Goal: Information Seeking & Learning: Learn about a topic

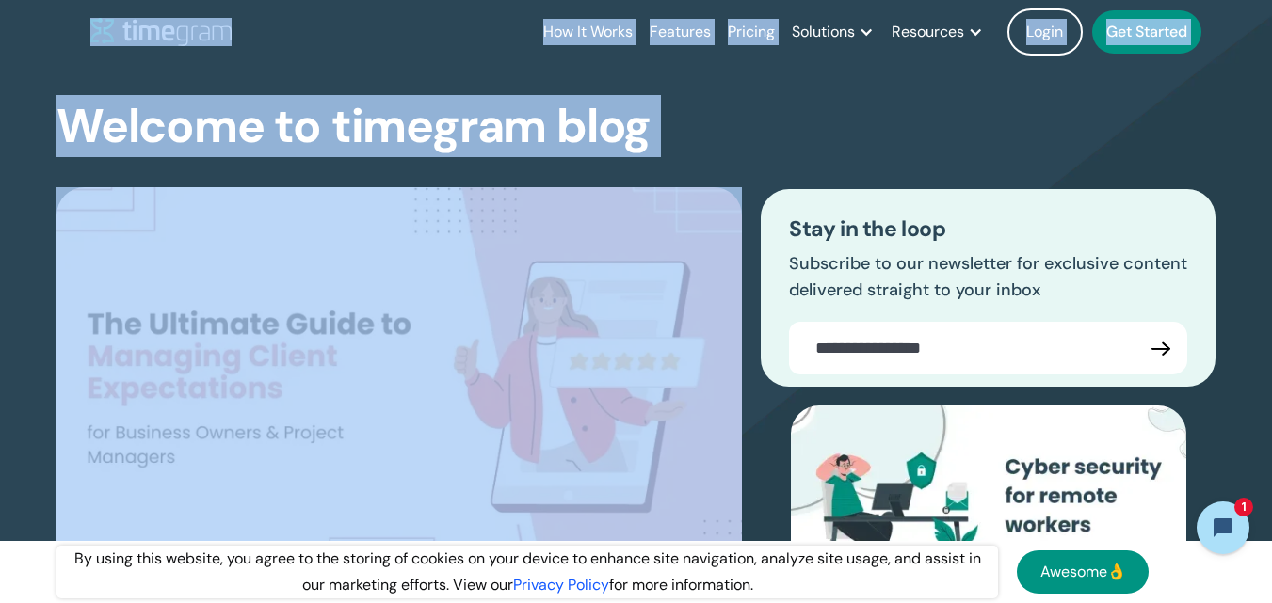
drag, startPoint x: 703, startPoint y: 148, endPoint x: 0, endPoint y: 2, distance: 718.2
click at [0, 2] on div "How It Works Features Pricing Solutions Remote Teams Productivity Management Em…" at bounding box center [636, 32] width 1272 height 64
drag, startPoint x: 426, startPoint y: 54, endPoint x: 843, endPoint y: 163, distance: 431.1
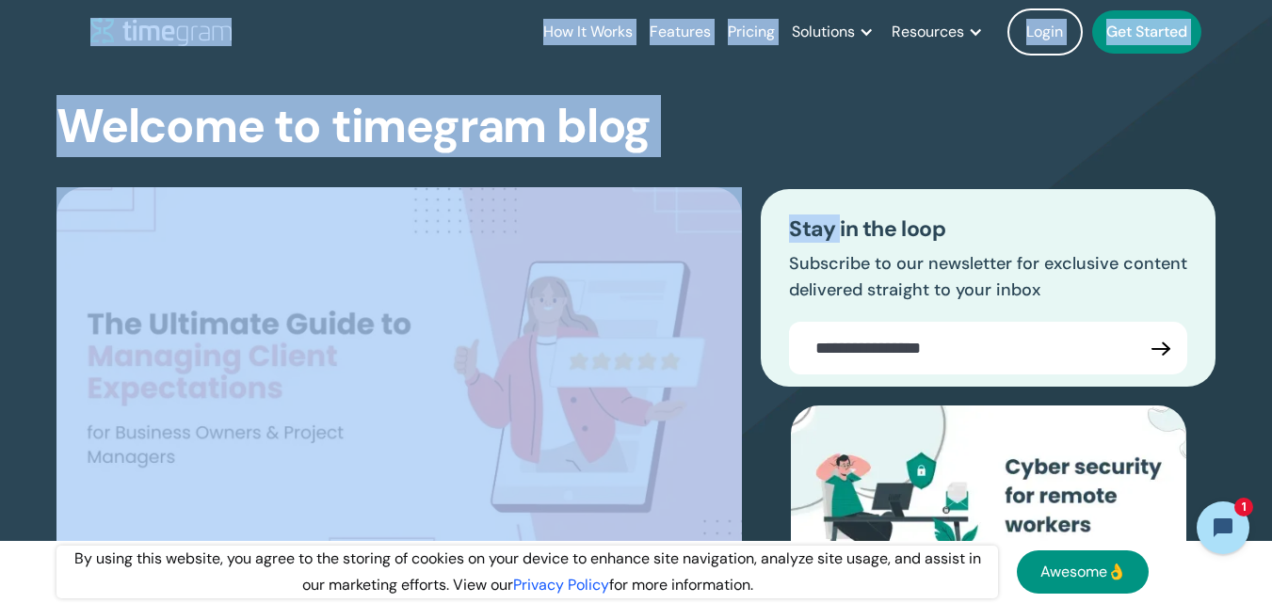
click at [843, 163] on div "The Ultimate Guide to Managing Client Expectations for Business Owners & Projec…" at bounding box center [635, 451] width 1159 height 598
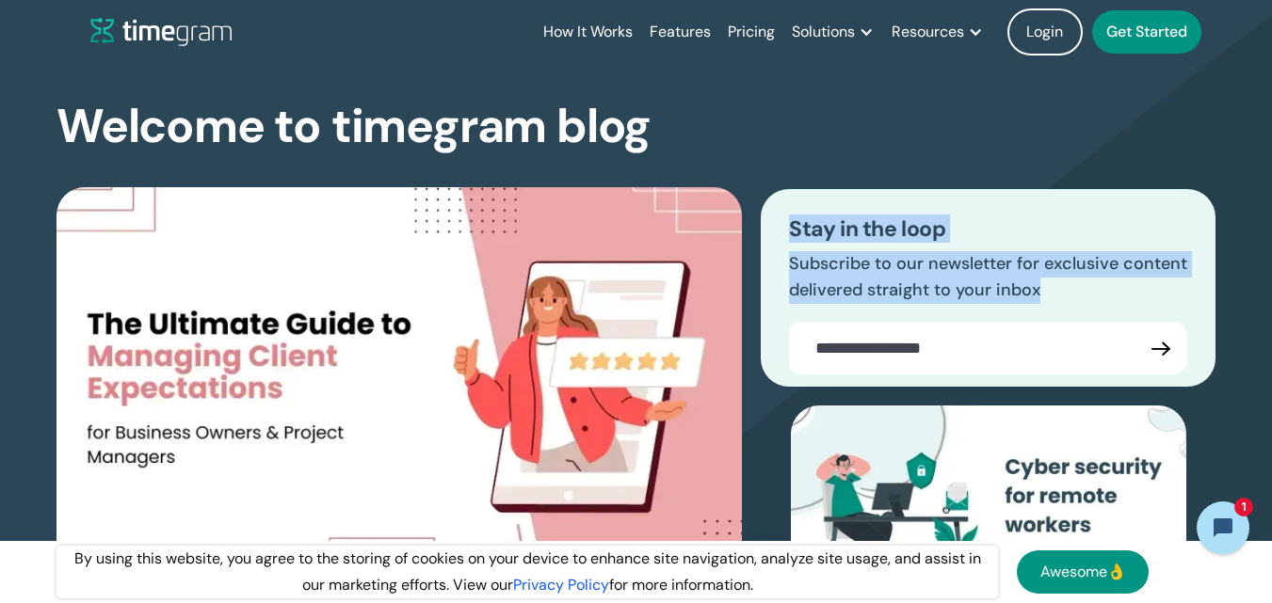
drag, startPoint x: 778, startPoint y: 220, endPoint x: 1192, endPoint y: 373, distance: 441.4
click at [1192, 373] on div "Stay in the loop Subscribe to our newsletter for exclusive content delivered st…" at bounding box center [988, 288] width 455 height 198
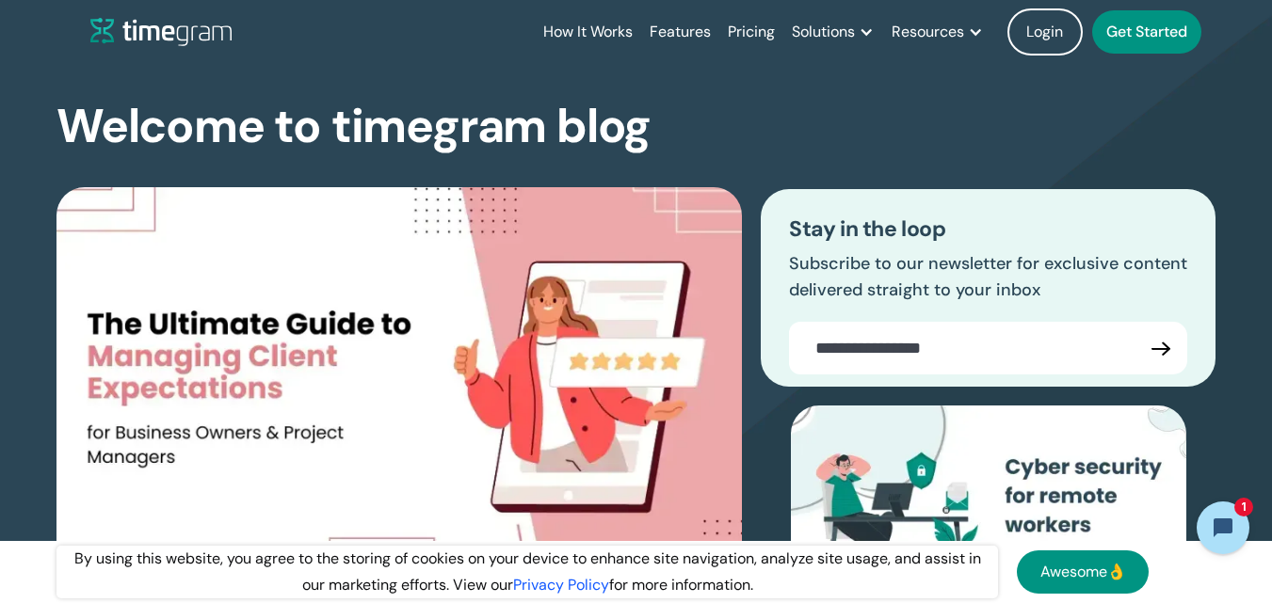
click at [1215, 311] on section "Welcome to timegram blog The Ultimate Guide to Managing Client Expectations for…" at bounding box center [636, 388] width 1272 height 798
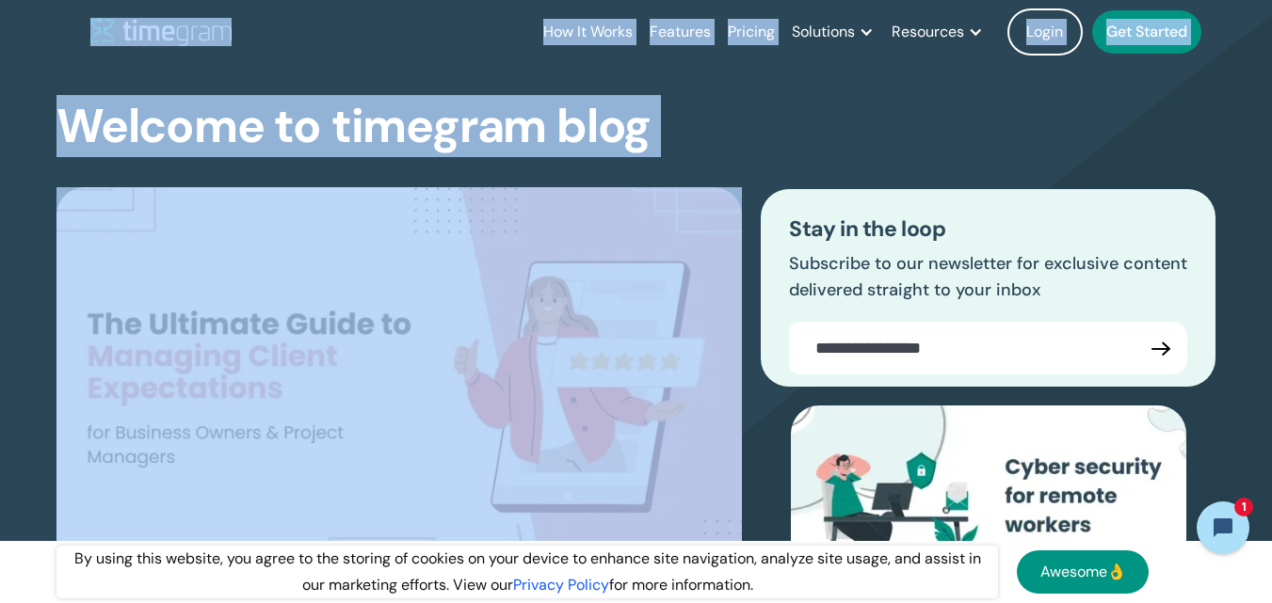
drag, startPoint x: 76, startPoint y: 28, endPoint x: 729, endPoint y: 120, distance: 658.7
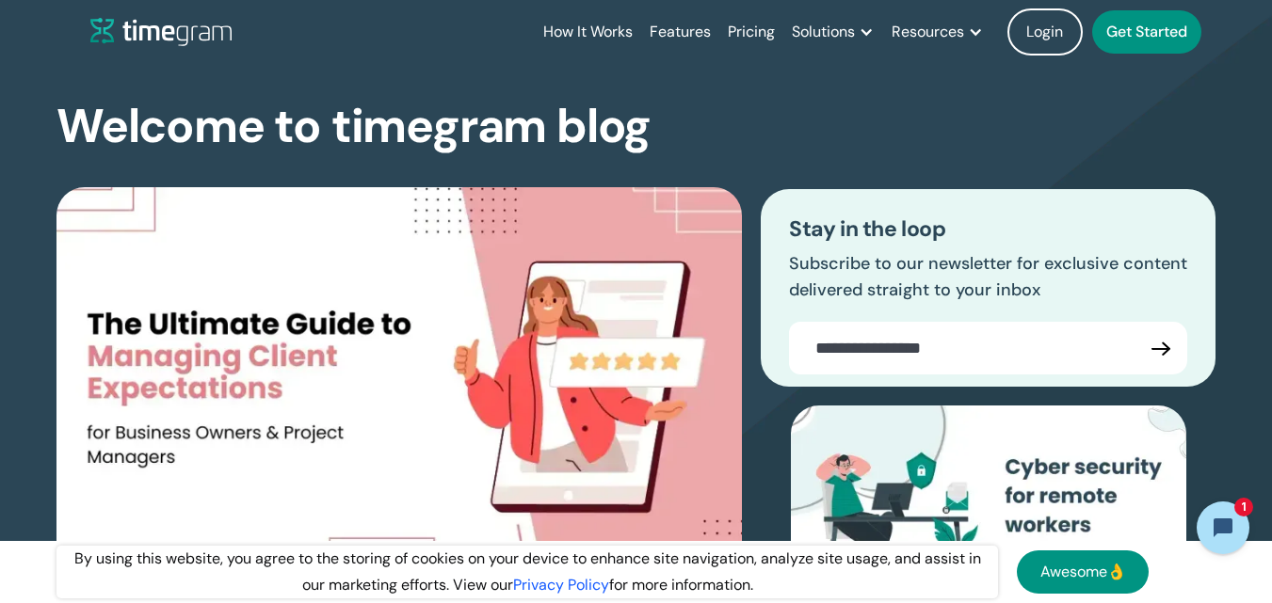
click at [729, 120] on div "Welcome to timegram blog The Ultimate Guide to Managing Client Expectations for…" at bounding box center [635, 425] width 1159 height 723
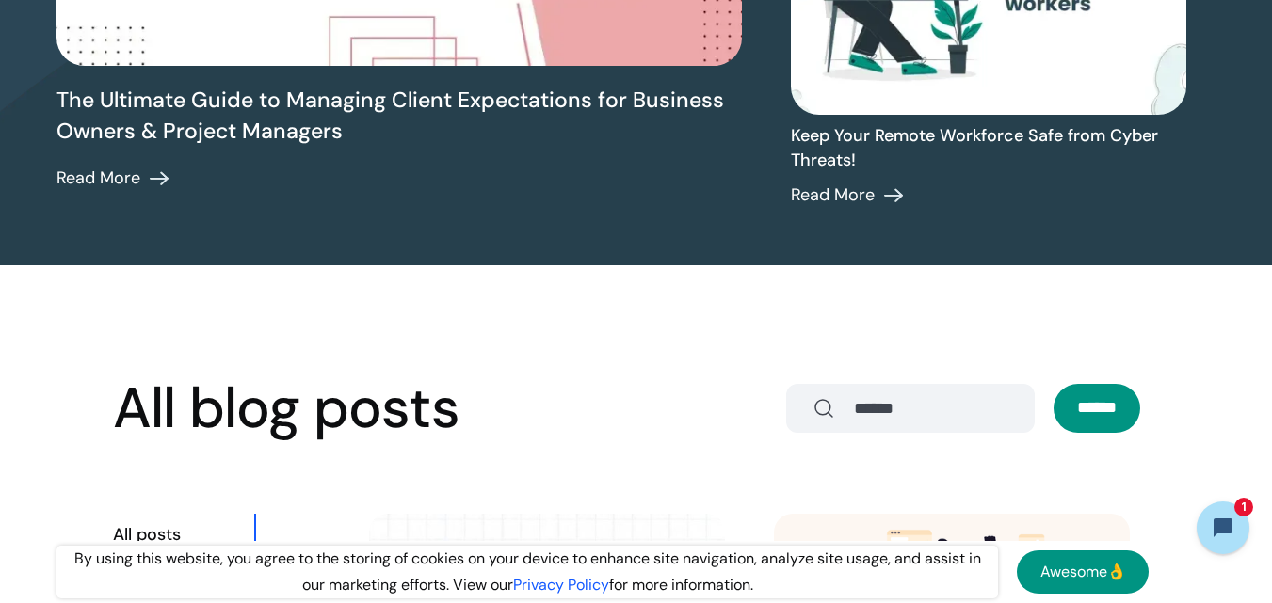
scroll to position [565, 0]
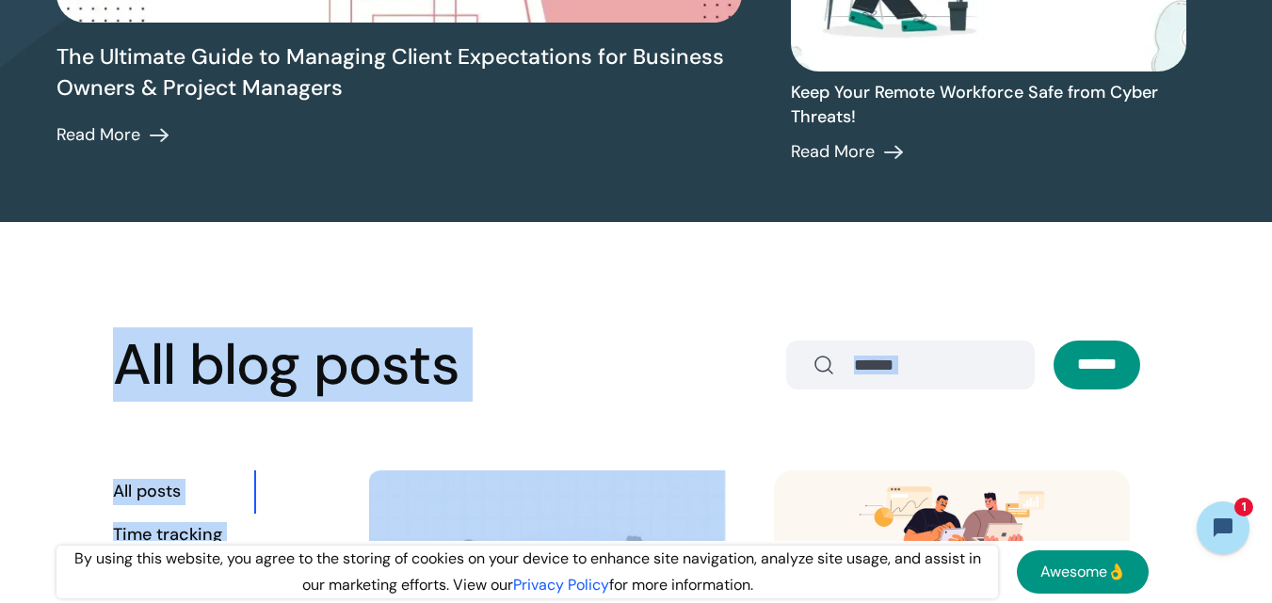
drag, startPoint x: 120, startPoint y: 355, endPoint x: 1177, endPoint y: 377, distance: 1056.5
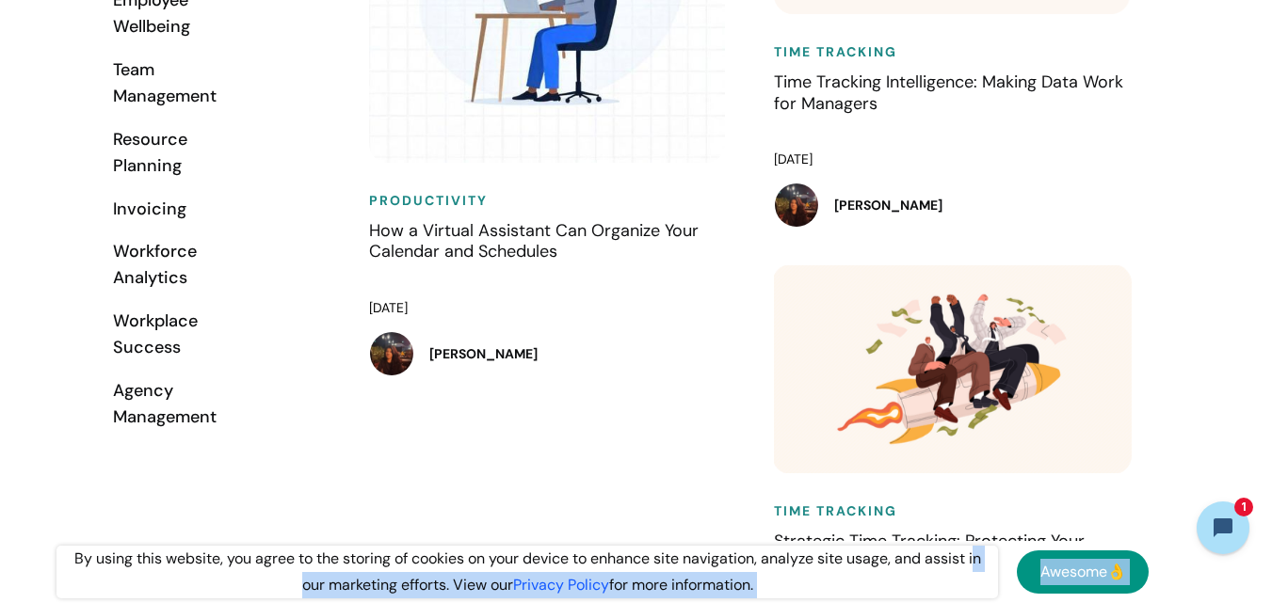
scroll to position [1313, 0]
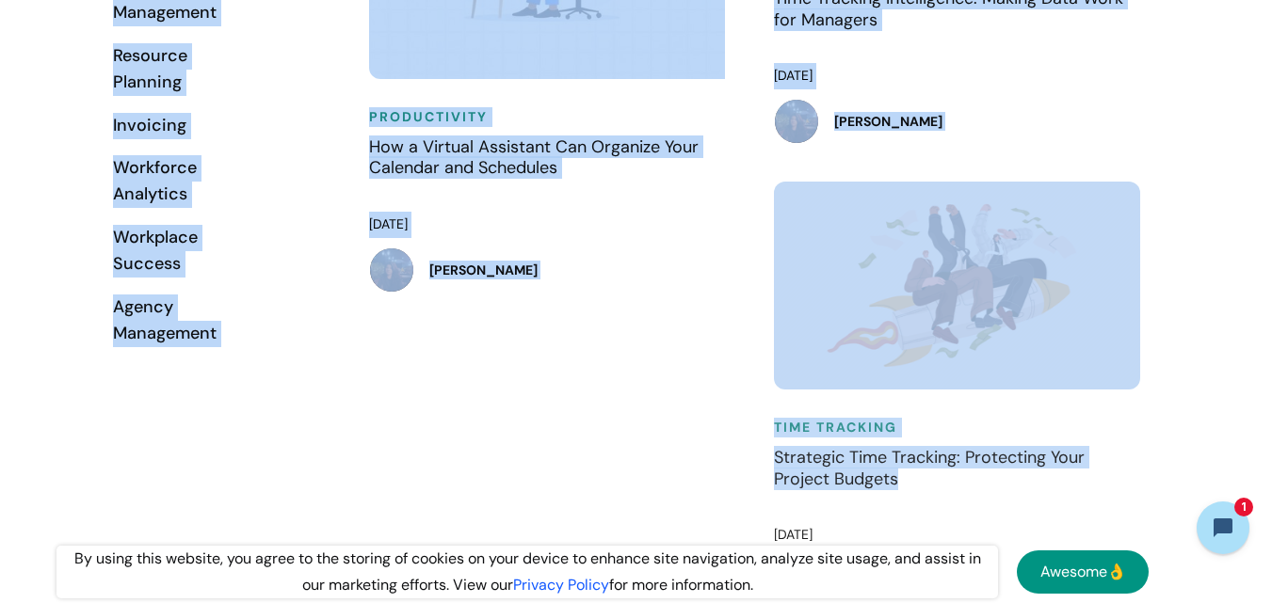
drag, startPoint x: 0, startPoint y: 100, endPoint x: 929, endPoint y: 492, distance: 1008.7
click at [929, 492] on h4 "Strategic Time Tracking: Protecting Your Project Budgets" at bounding box center [957, 480] width 367 height 66
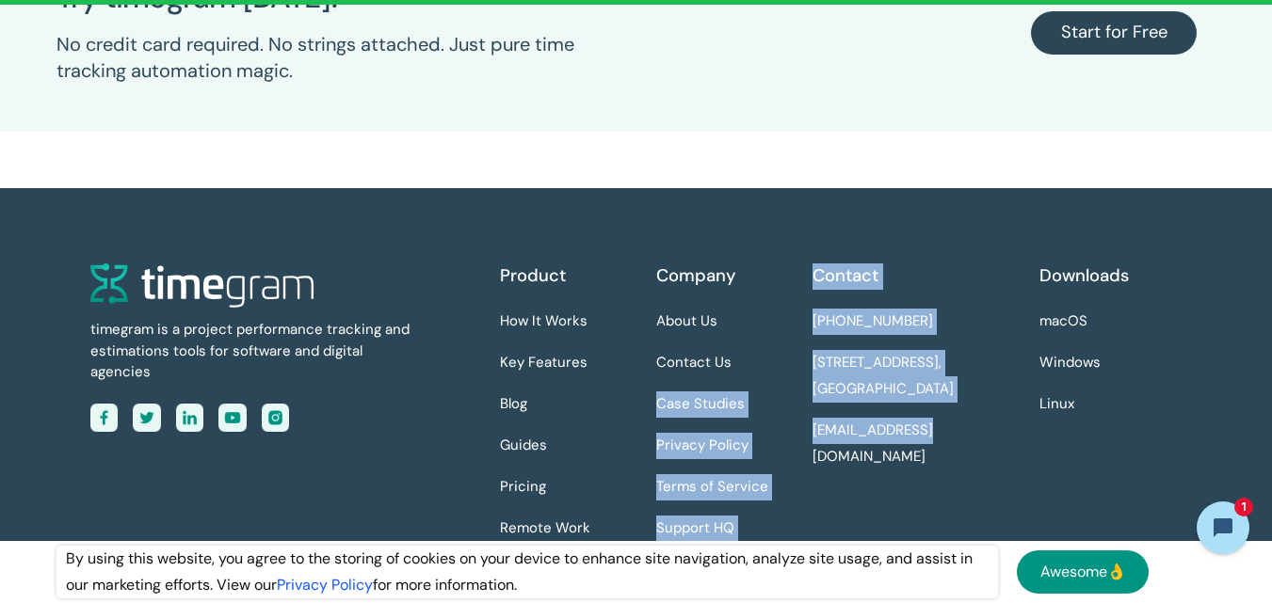
scroll to position [4795, 0]
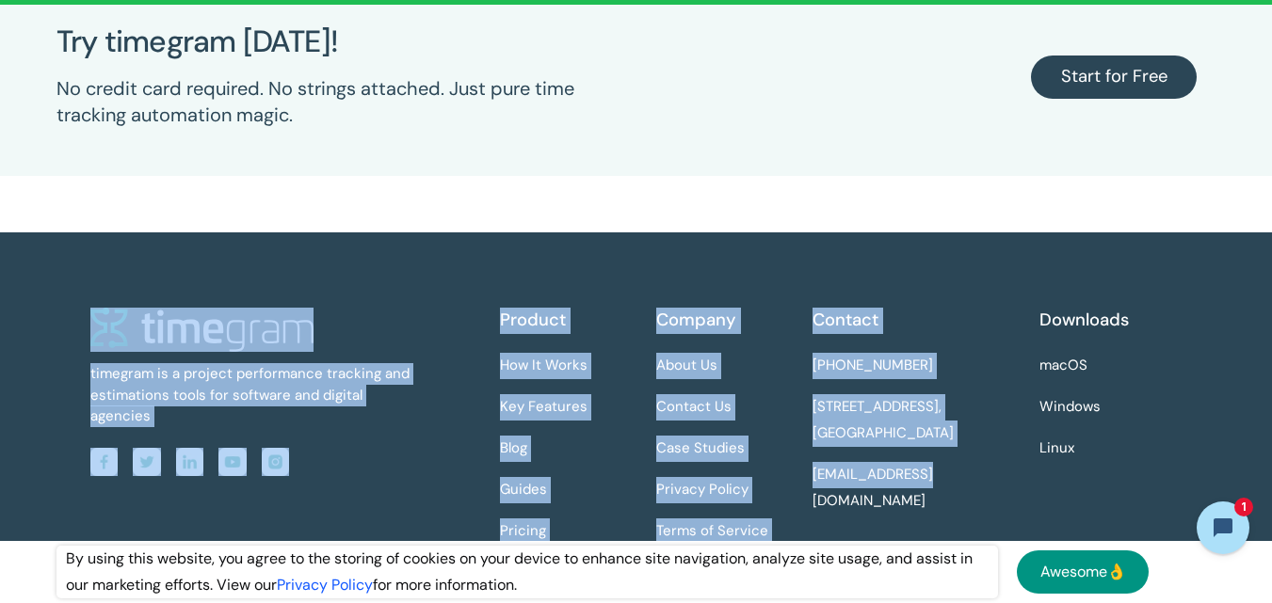
drag, startPoint x: 858, startPoint y: 428, endPoint x: 1, endPoint y: 207, distance: 884.8
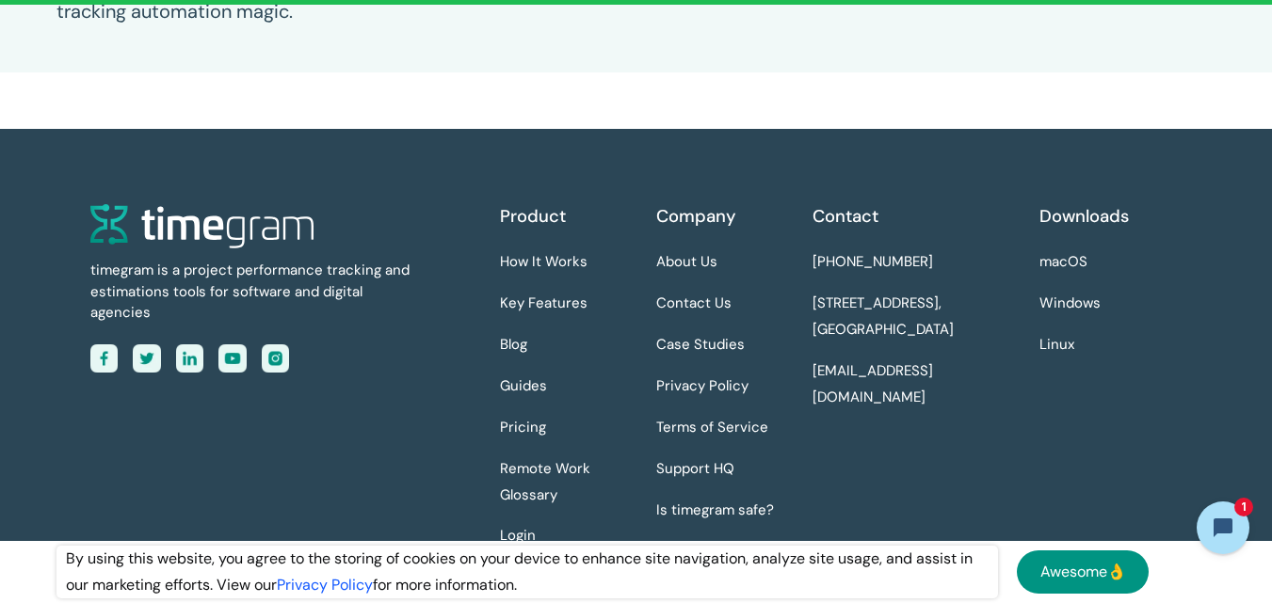
scroll to position [4984, 0]
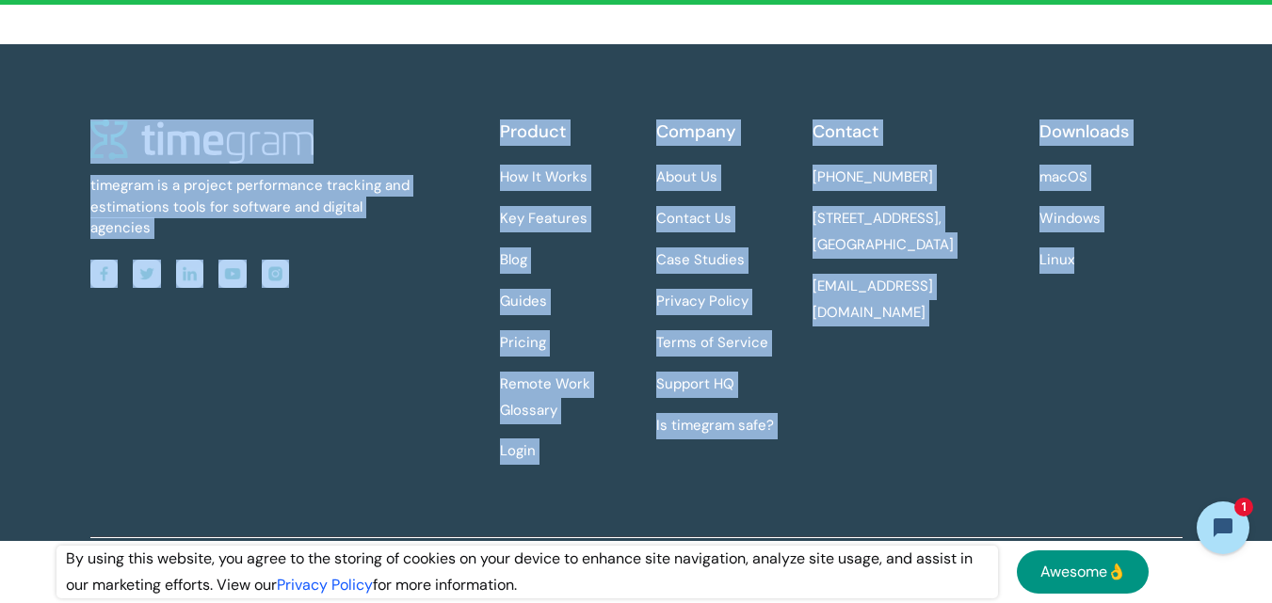
drag, startPoint x: 253, startPoint y: 187, endPoint x: 1186, endPoint y: 341, distance: 945.5
click at [1186, 341] on div "timegram is a project performance tracking and estimations tools for software a…" at bounding box center [636, 323] width 1272 height 559
click at [1186, 341] on div "timegram is a project performance tracking and estimations tools for software a…" at bounding box center [636, 323] width 1205 height 559
drag, startPoint x: 817, startPoint y: 277, endPoint x: 0, endPoint y: 48, distance: 848.5
click at [0, 48] on div "timegram is a project performance tracking and estimations tools for software a…" at bounding box center [636, 323] width 1272 height 559
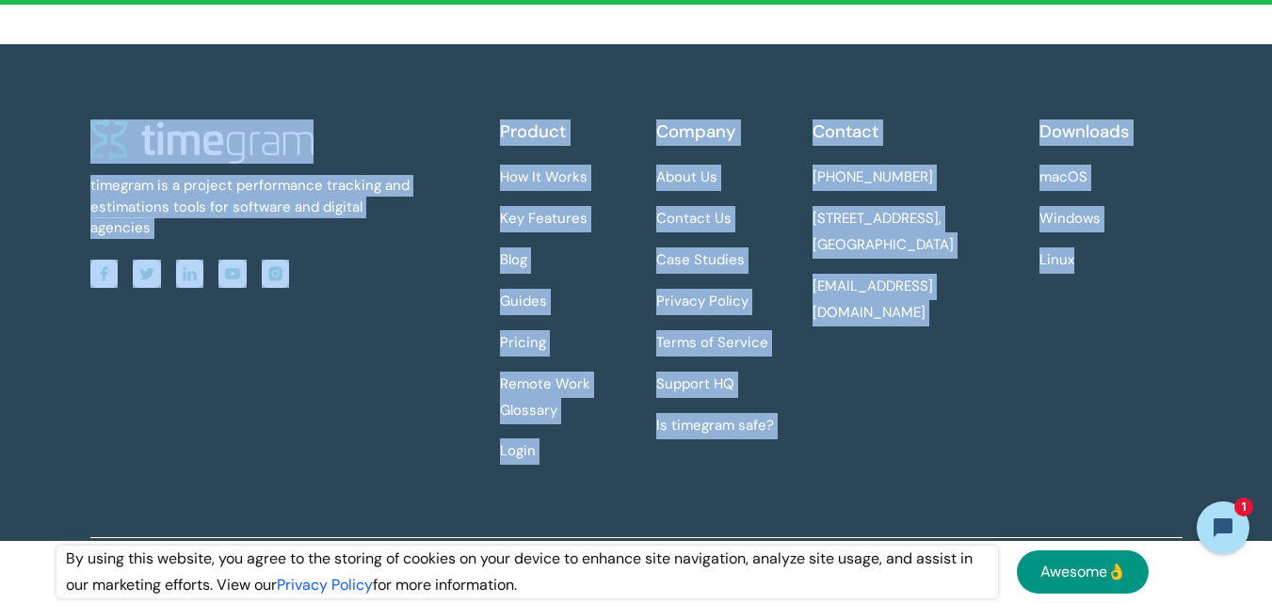
click at [0, 48] on div "timegram is a project performance tracking and estimations tools for software a…" at bounding box center [636, 323] width 1272 height 559
drag, startPoint x: 185, startPoint y: 120, endPoint x: 1198, endPoint y: 393, distance: 1049.1
click at [1198, 393] on div "timegram is a project performance tracking and estimations tools for software a…" at bounding box center [636, 323] width 1272 height 559
click at [1224, 389] on div "timegram is a project performance tracking and estimations tools for software a…" at bounding box center [636, 323] width 1205 height 559
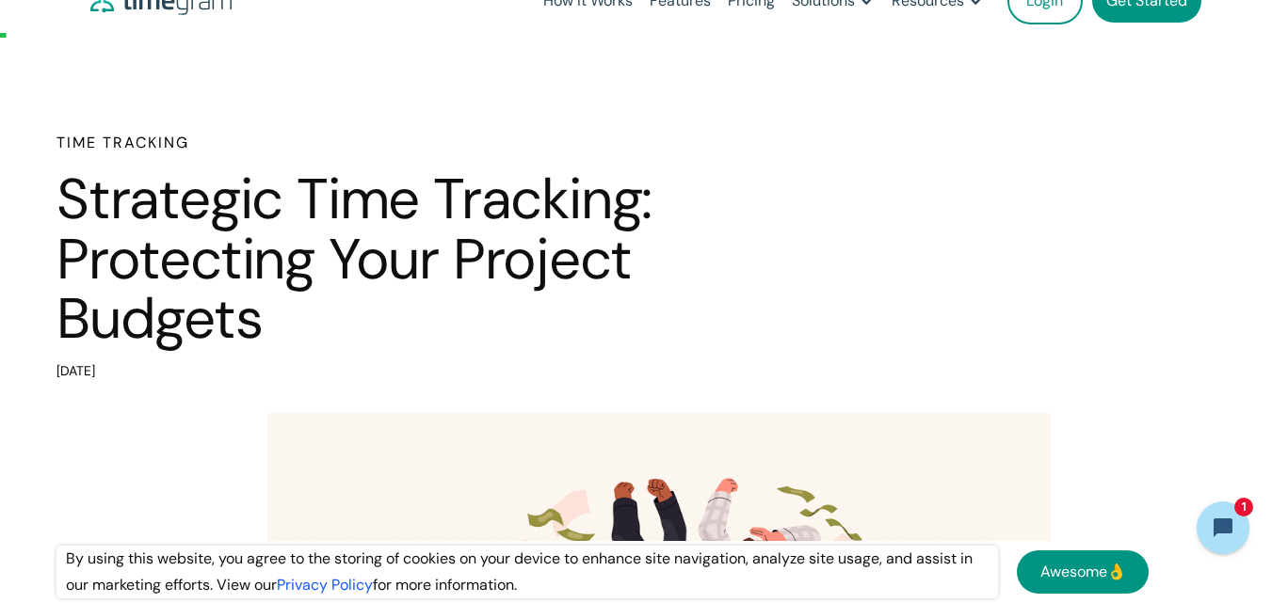
scroll to position [0, 0]
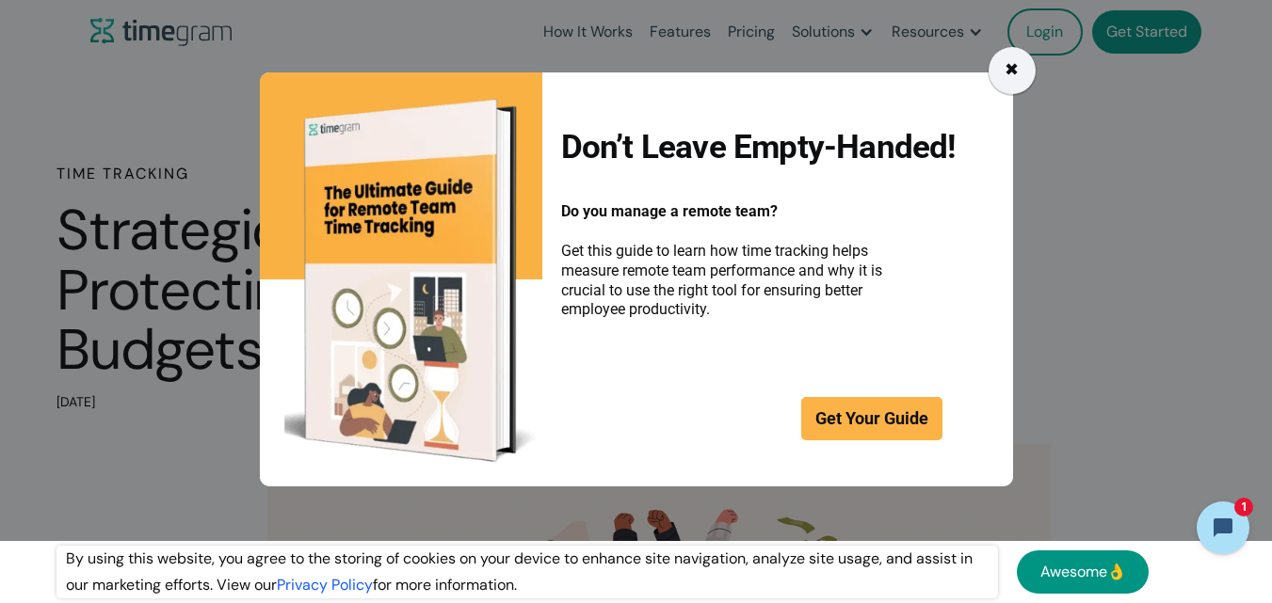
click at [1025, 77] on div "✖" at bounding box center [1011, 70] width 47 height 47
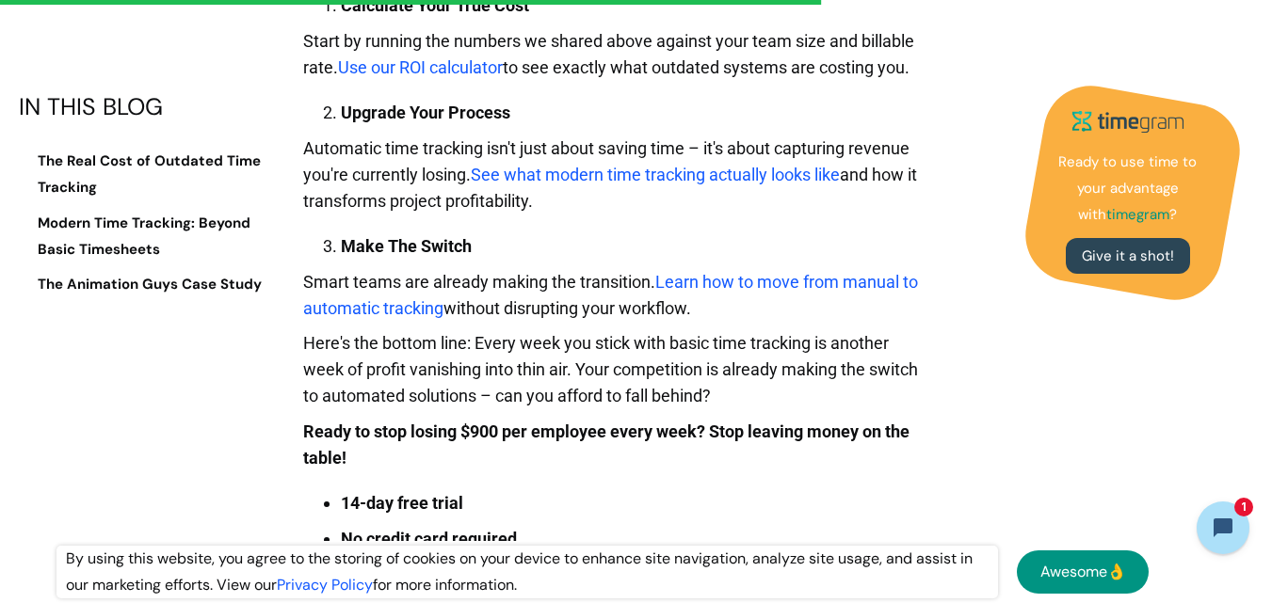
scroll to position [2833, 0]
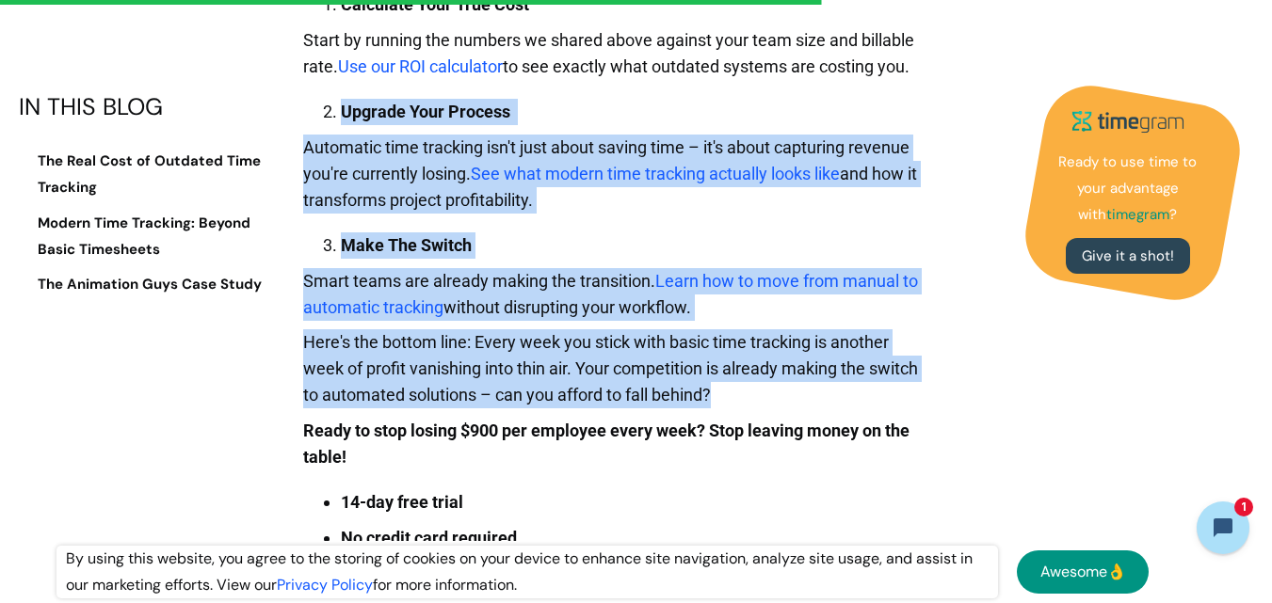
drag, startPoint x: 791, startPoint y: 407, endPoint x: 303, endPoint y: 102, distance: 575.2
click at [303, 102] on ol "Upgrade Your Process" at bounding box center [612, 107] width 618 height 36
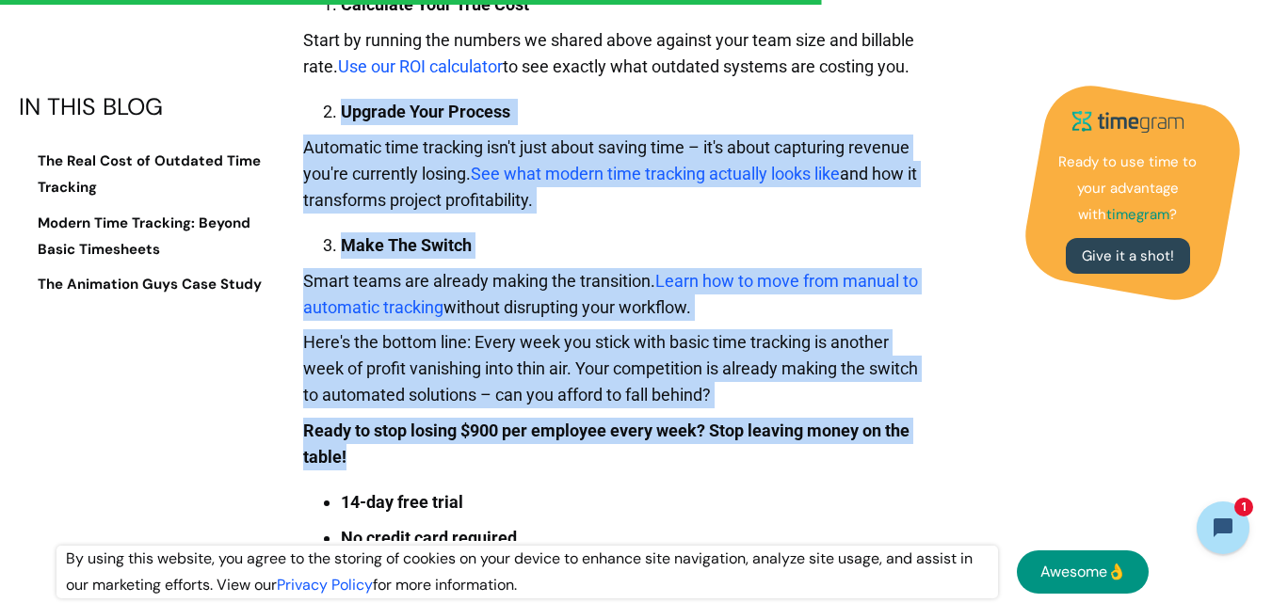
drag, startPoint x: 303, startPoint y: 102, endPoint x: 759, endPoint y: 476, distance: 589.9
click at [759, 476] on p "Ready to stop losing $900 per employee every week? Stop leaving money on the ta…" at bounding box center [612, 449] width 618 height 62
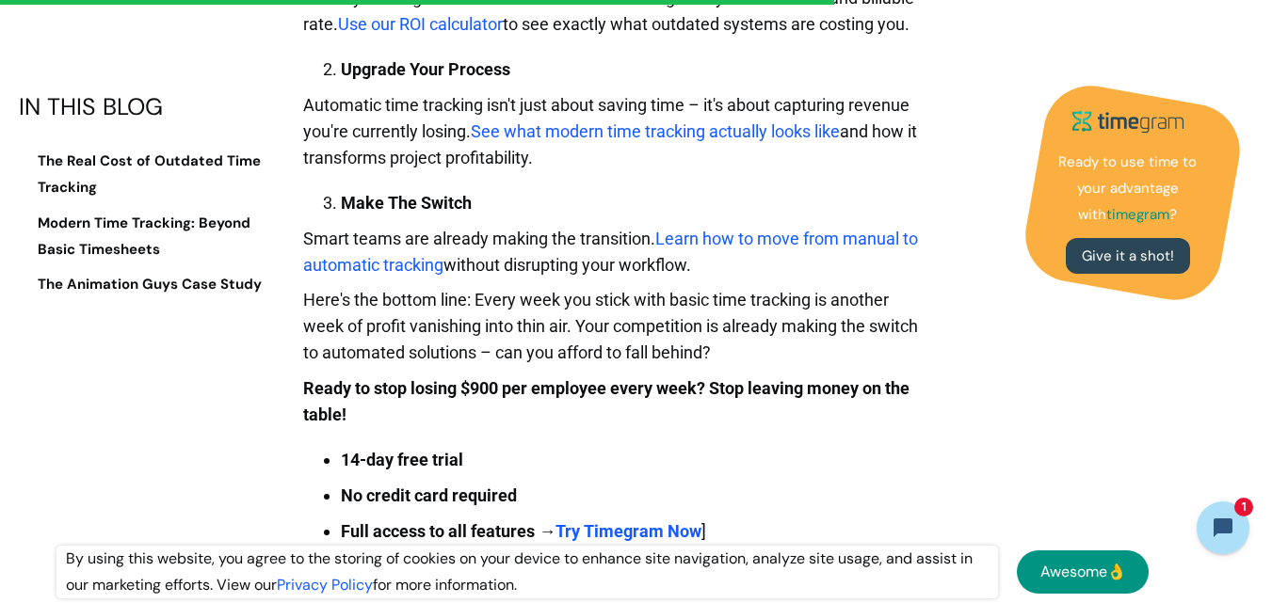
scroll to position [2878, 0]
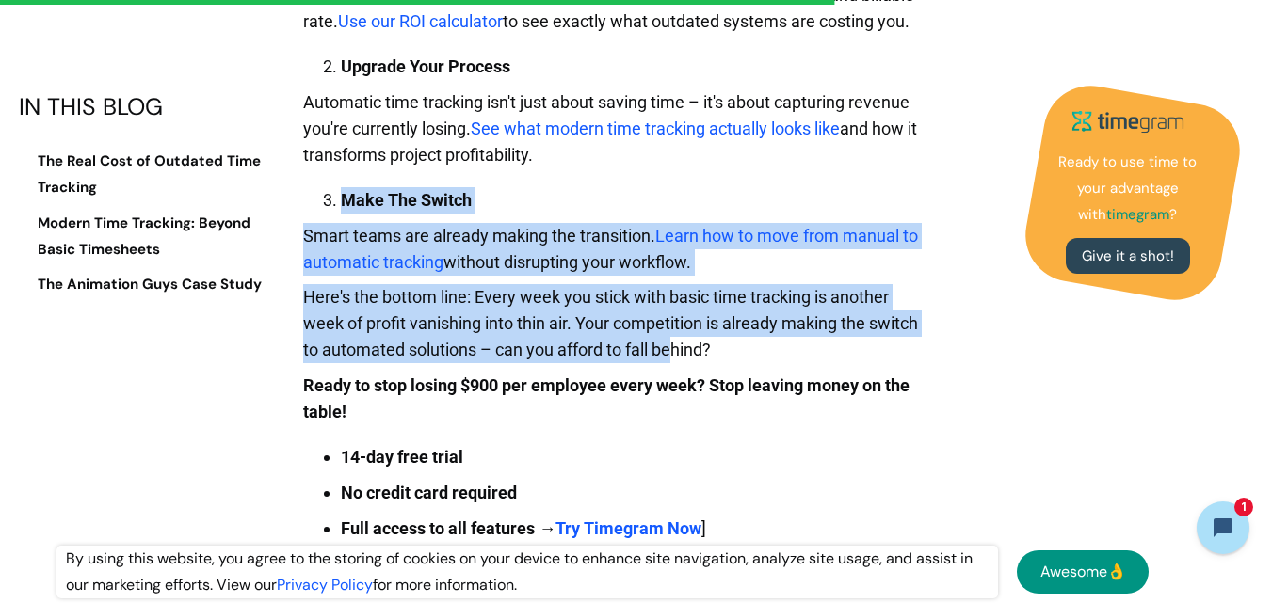
drag, startPoint x: 308, startPoint y: 199, endPoint x: 784, endPoint y: 377, distance: 508.5
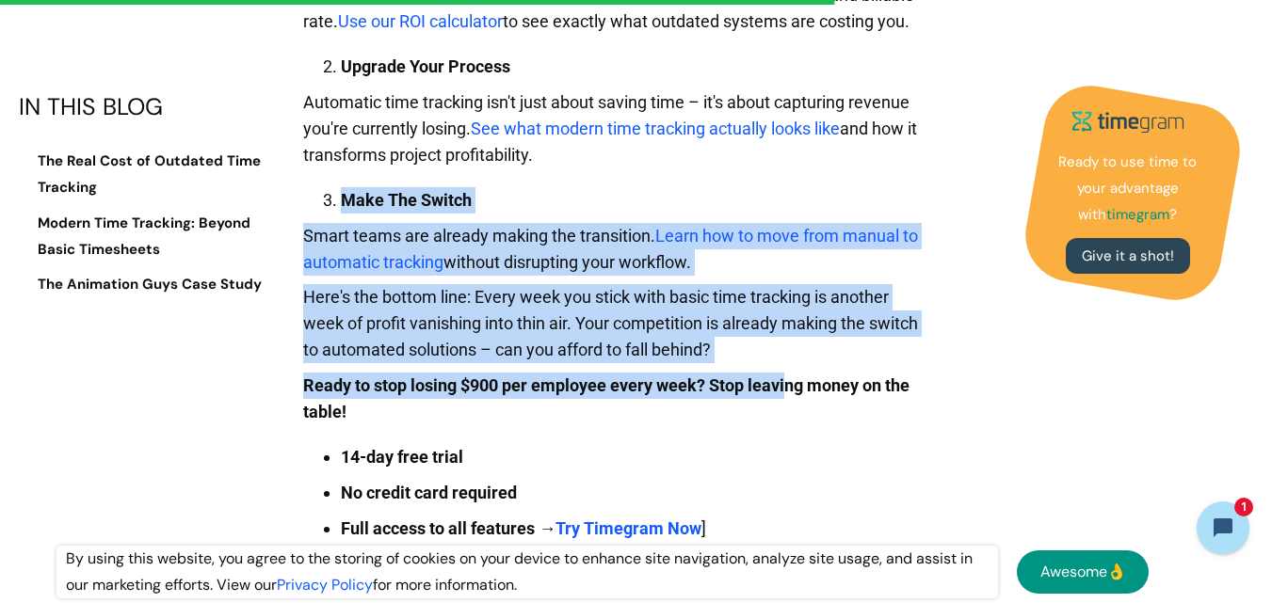
click at [784, 377] on strong "Ready to stop losing $900 per employee every week? Stop leaving money on the ta…" at bounding box center [606, 399] width 606 height 46
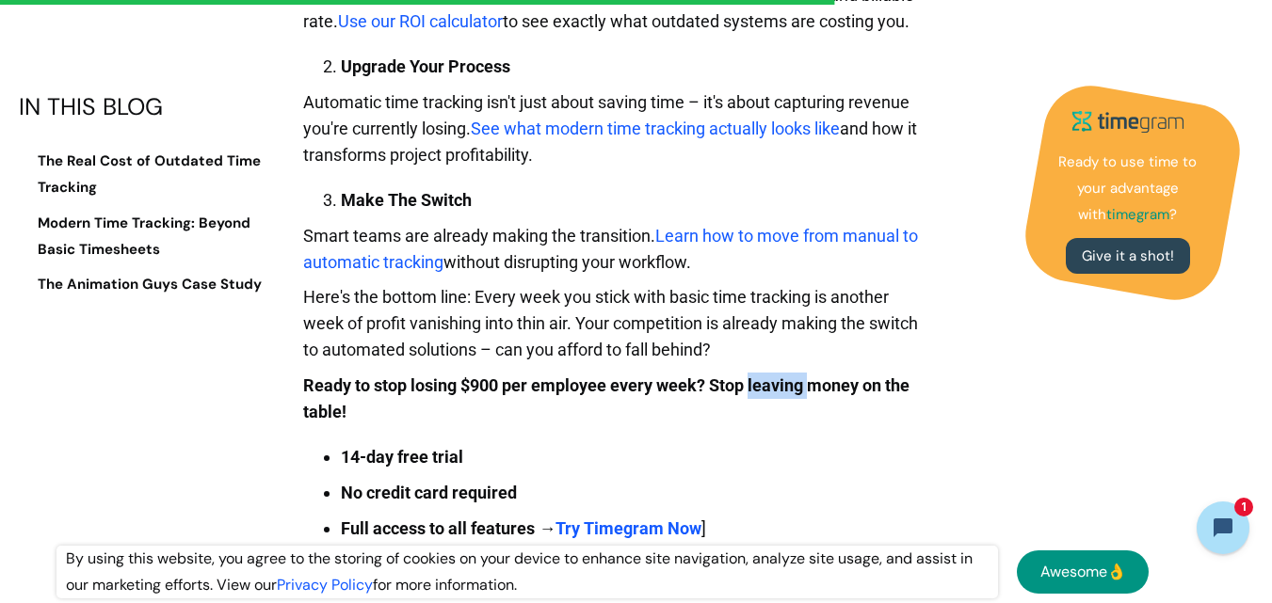
click at [784, 377] on strong "Ready to stop losing $900 per employee every week? Stop leaving money on the ta…" at bounding box center [606, 399] width 606 height 46
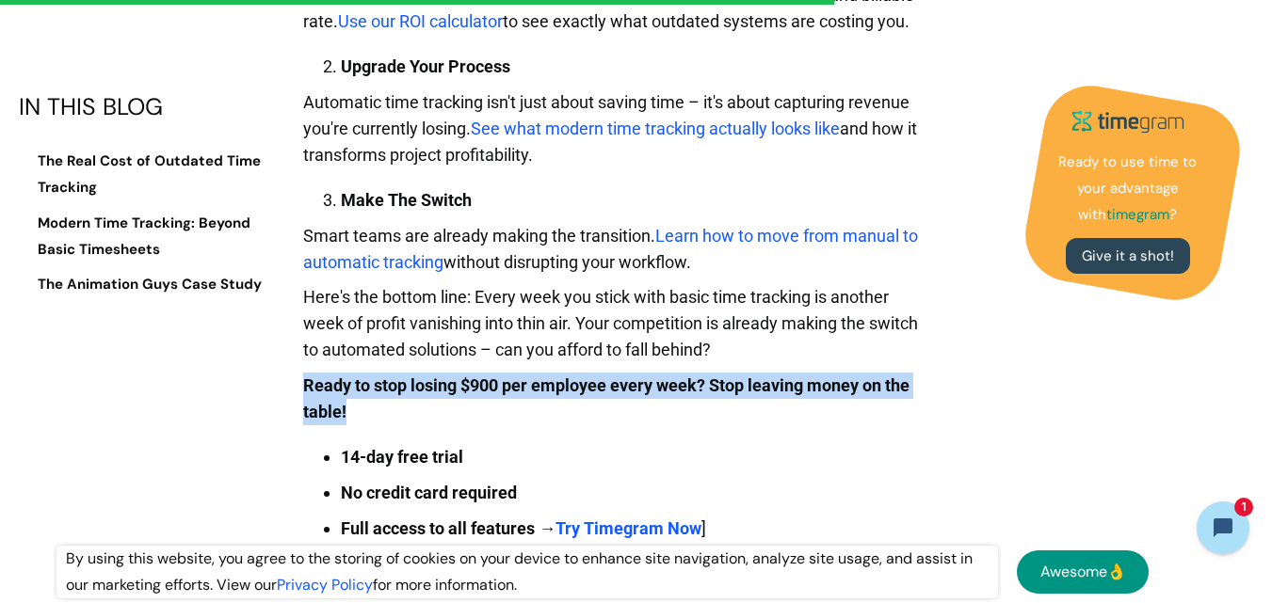
click at [784, 377] on strong "Ready to stop losing $900 per employee every week? Stop leaving money on the ta…" at bounding box center [606, 399] width 606 height 46
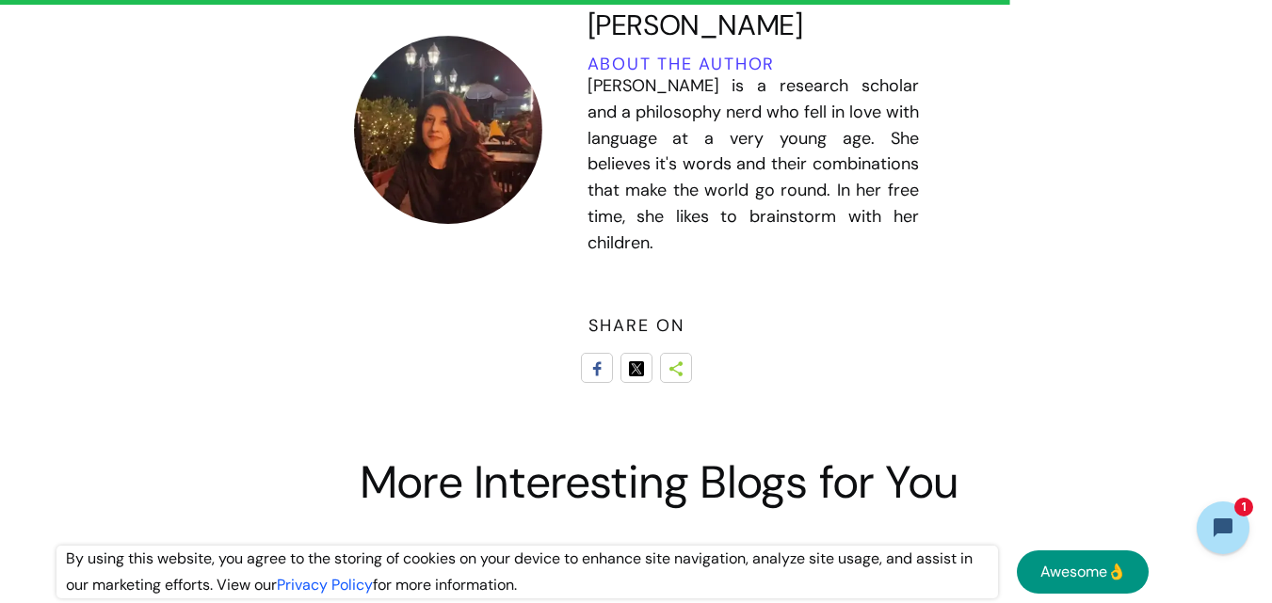
click at [784, 377] on div "share on" at bounding box center [636, 348] width 847 height 70
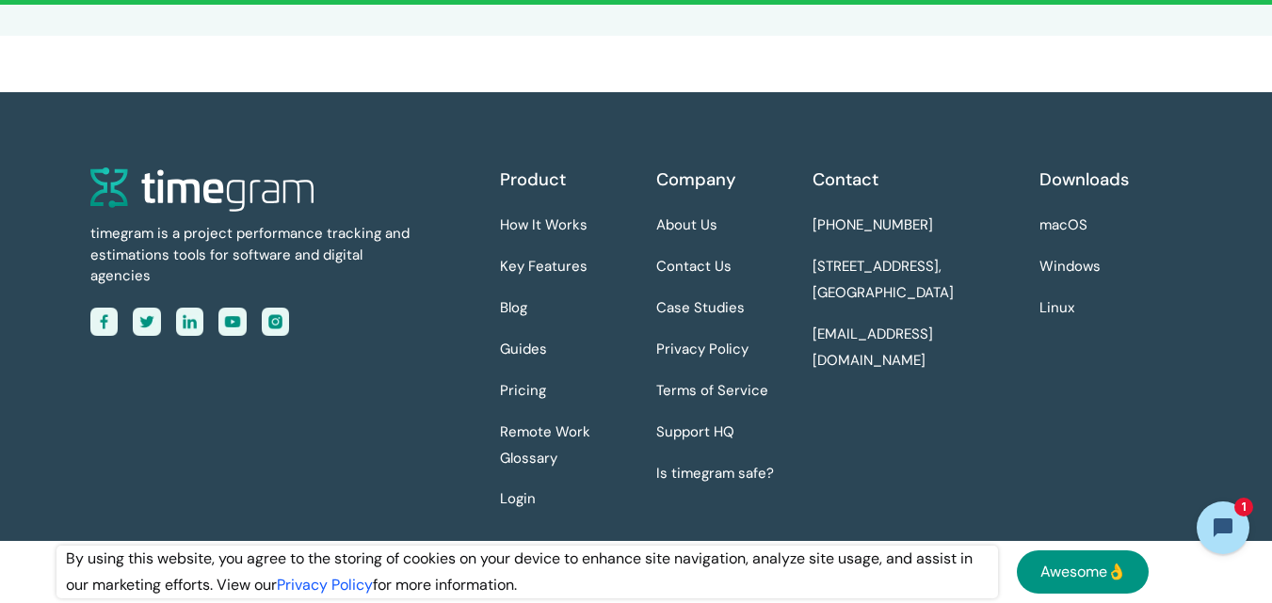
scroll to position [4949, 0]
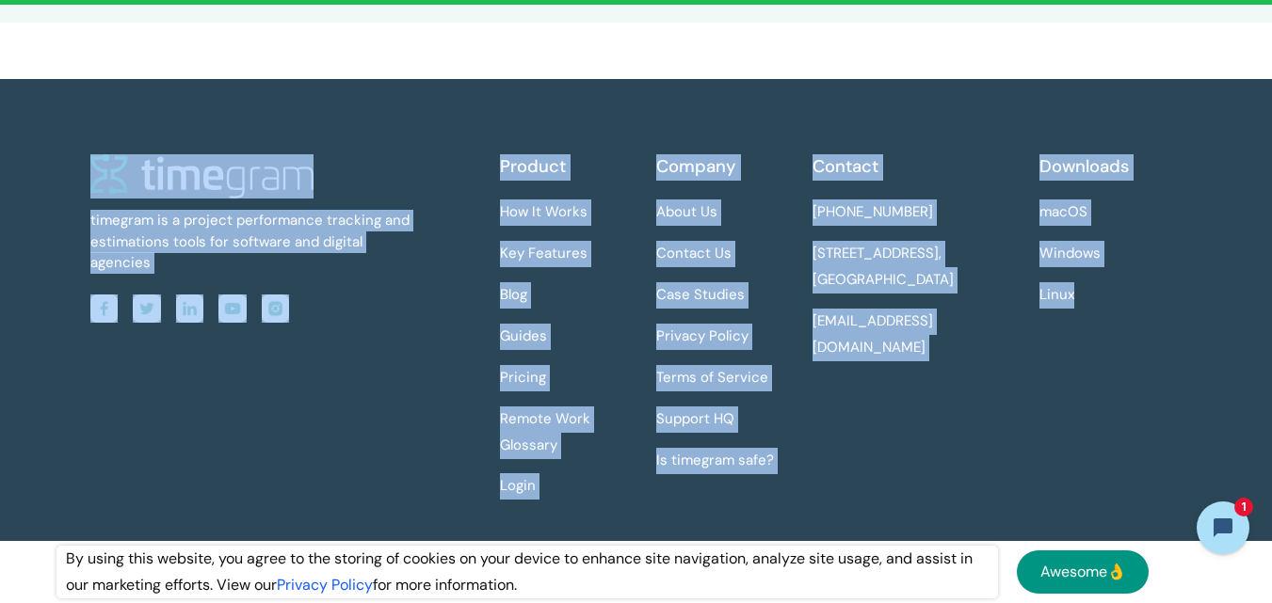
drag, startPoint x: 49, startPoint y: 149, endPoint x: 1106, endPoint y: 446, distance: 1098.2
click at [1106, 446] on div "timegram is a project performance tracking and estimations tools for software a…" at bounding box center [636, 358] width 1205 height 559
click at [1106, 446] on div "Downloads macOS Windows Linux" at bounding box center [1110, 334] width 142 height 361
drag, startPoint x: 1106, startPoint y: 446, endPoint x: 87, endPoint y: 130, distance: 1067.5
click at [87, 130] on div "timegram is a project performance tracking and estimations tools for software a…" at bounding box center [636, 358] width 1205 height 559
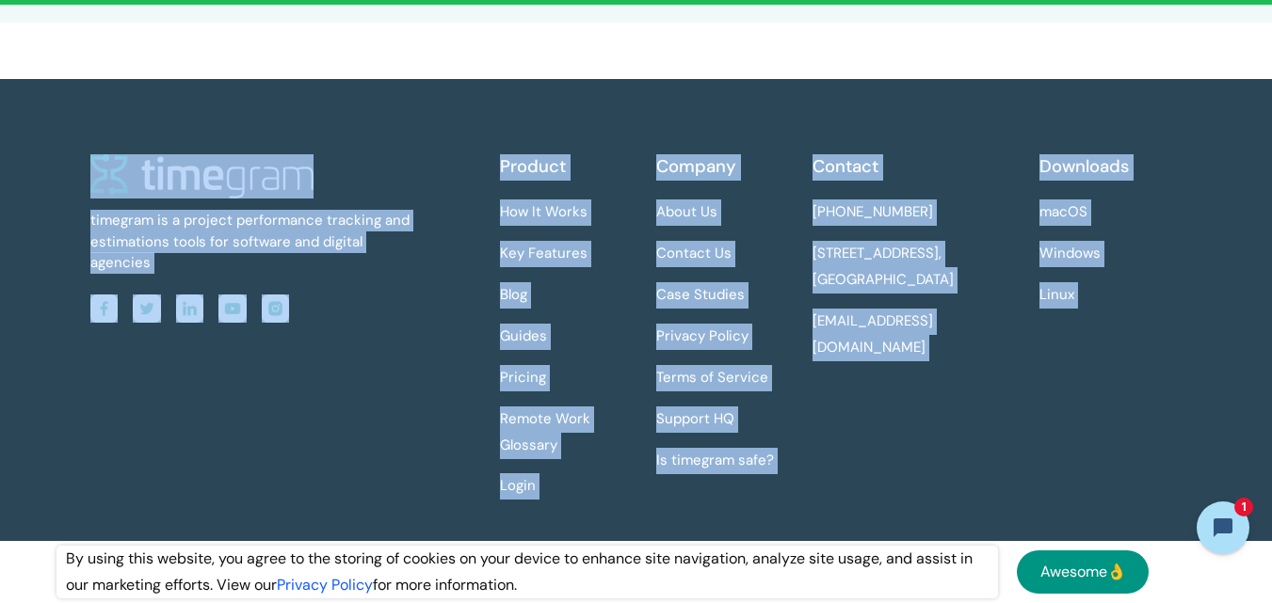
click at [87, 130] on div "timegram is a project performance tracking and estimations tools for software a…" at bounding box center [636, 358] width 1205 height 559
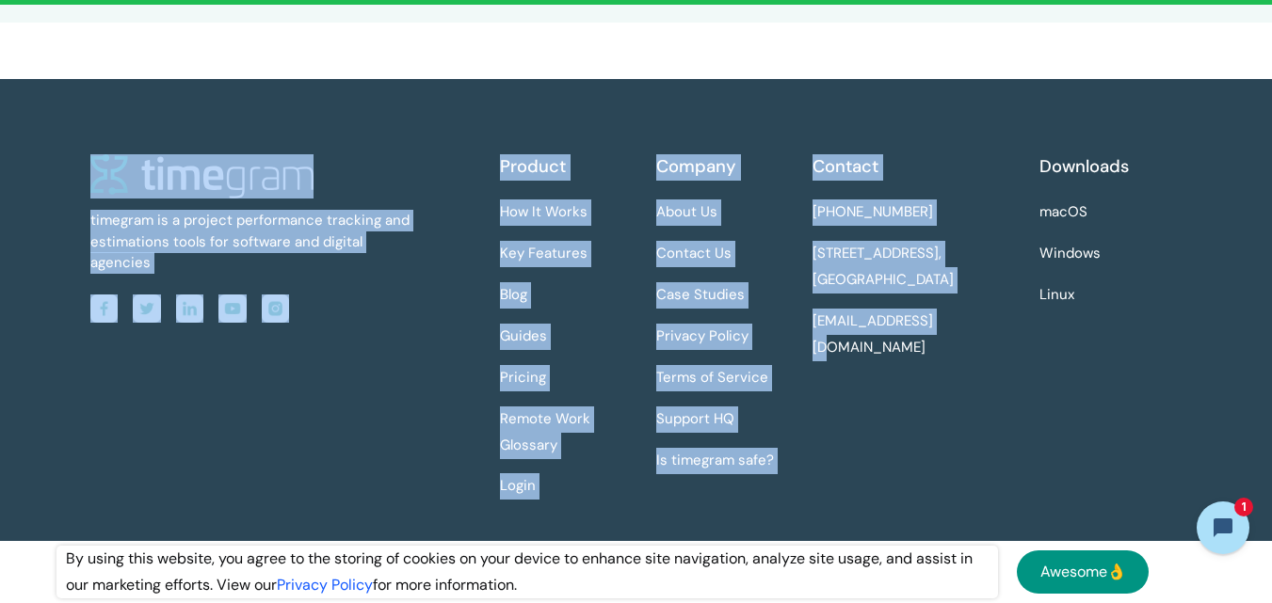
drag, startPoint x: 87, startPoint y: 130, endPoint x: 944, endPoint y: 452, distance: 916.1
click at [944, 452] on div "timegram is a project performance tracking and estimations tools for software a…" at bounding box center [636, 358] width 1205 height 559
click at [944, 452] on div "Contact +1 334 403 4277 7901 4th Street N STE, 4951, St. Petersburg, FL, 33702 …" at bounding box center [919, 334] width 214 height 361
